Goal: Navigation & Orientation: Find specific page/section

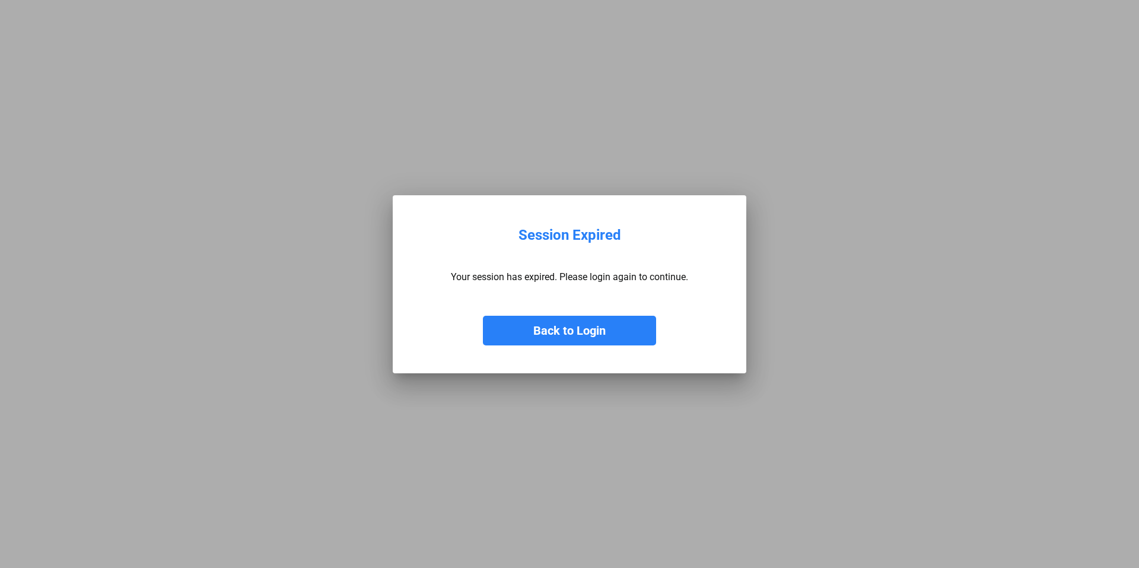
click at [570, 329] on button "Back to Login" at bounding box center [569, 331] width 173 height 30
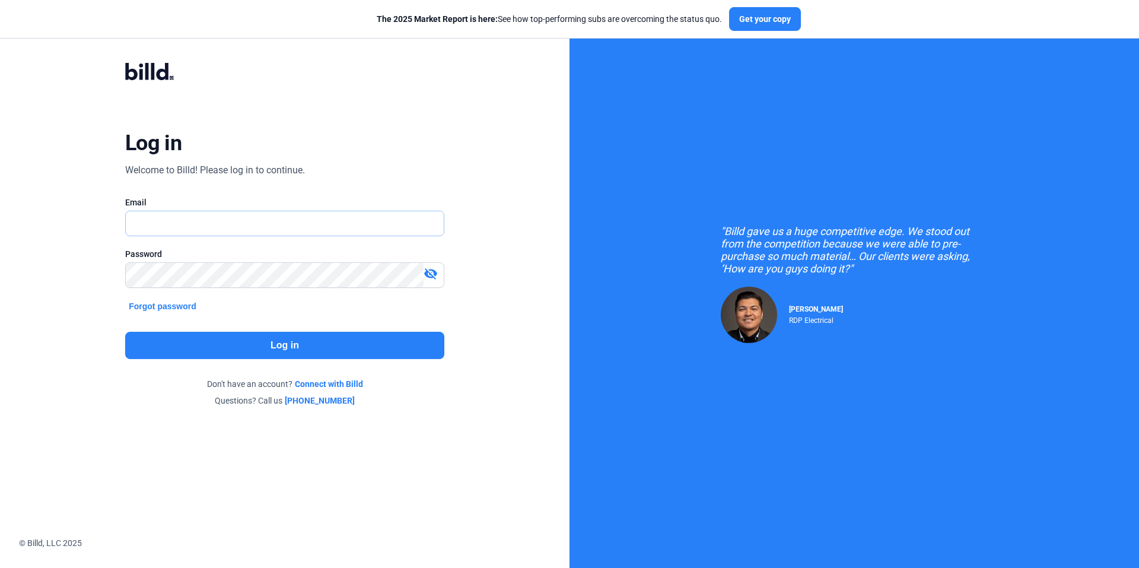
type input "[PERSON_NAME][EMAIL_ADDRESS][DOMAIN_NAME]"
click at [267, 337] on button "Log in" at bounding box center [284, 345] width 319 height 27
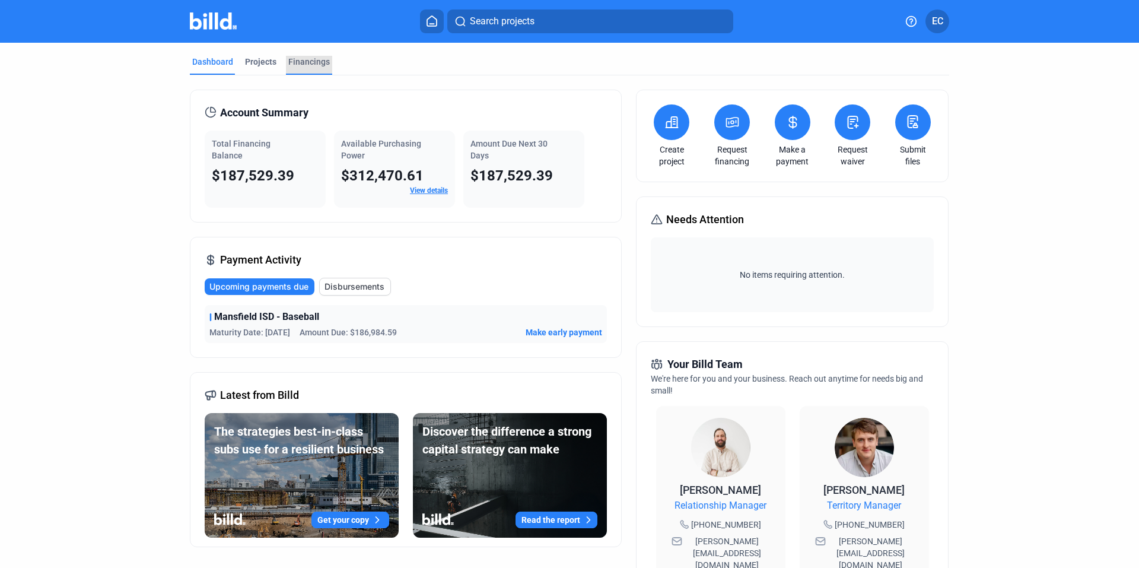
click at [304, 62] on div "Financings" at bounding box center [309, 62] width 42 height 12
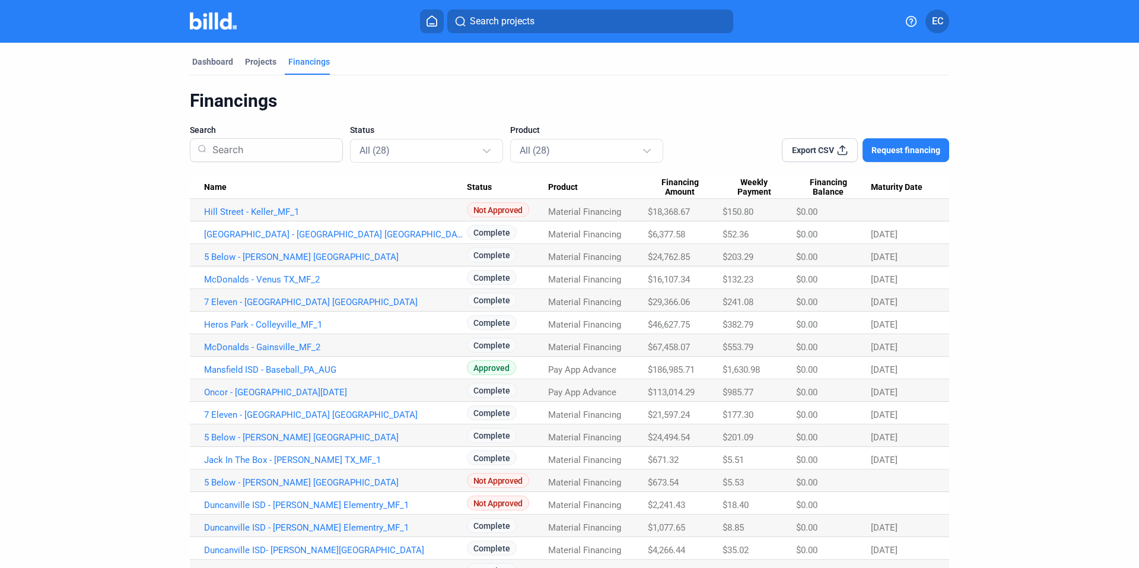
click at [1044, 259] on dashboard "Dashboard Projects Financings Financings Search Status All (28) Product All (28…" at bounding box center [569, 436] width 1025 height 787
click at [250, 62] on div "Projects" at bounding box center [260, 62] width 31 height 12
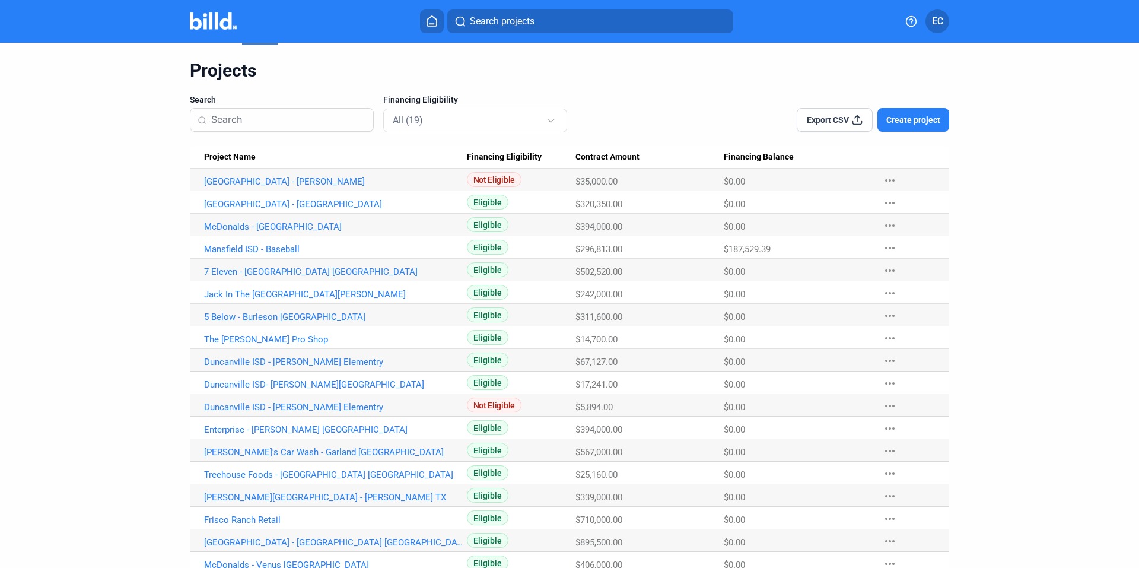
scroll to position [89, 0]
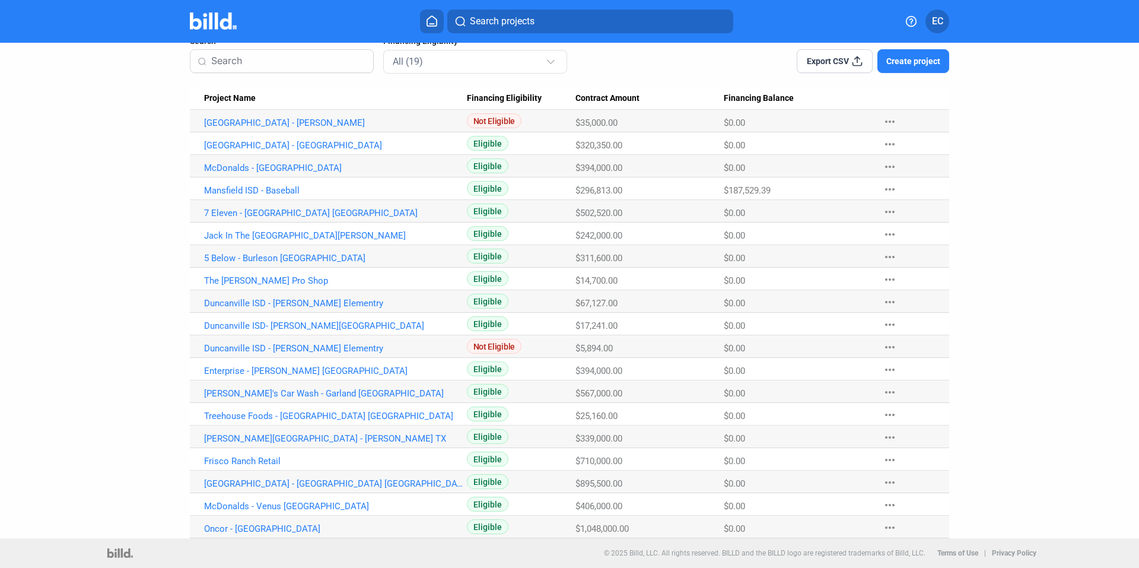
click at [101, 282] on dashboard "Dashboard Projects Financings Projects Search Financing Eligibility All (19) Ex…" at bounding box center [569, 246] width 1025 height 584
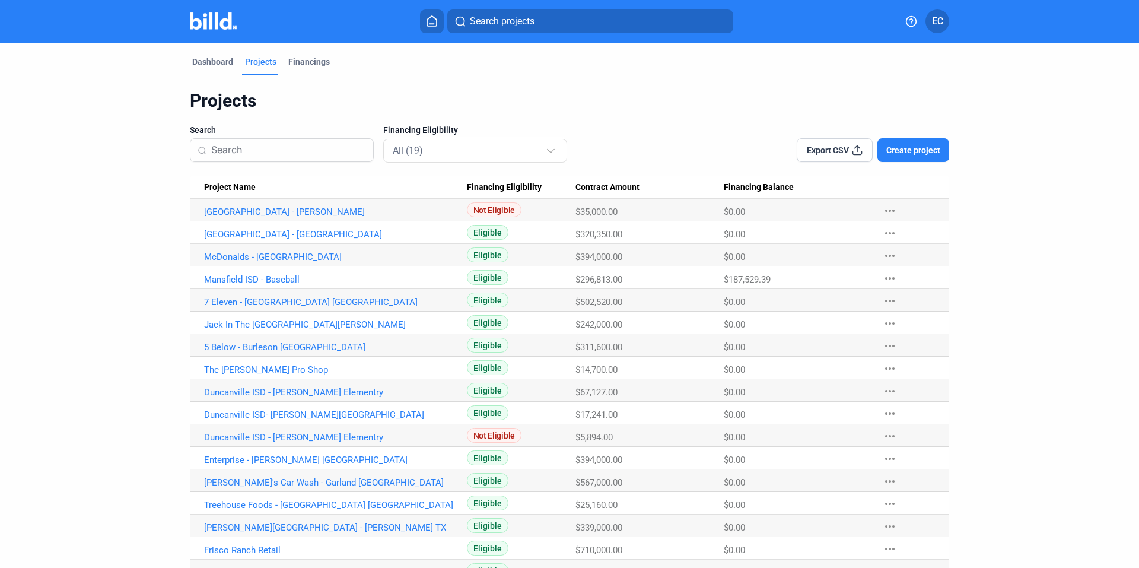
click at [1033, 263] on dashboard "Dashboard Projects Financings Projects Search Financing Eligibility All (19) Ex…" at bounding box center [569, 335] width 1025 height 584
click at [1049, 253] on dashboard "Dashboard Projects Financings Projects Search Financing Eligibility All (19) Ex…" at bounding box center [569, 335] width 1025 height 584
